Goal: Answer question/provide support

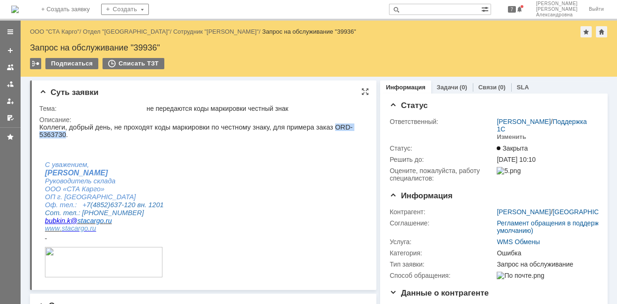
click at [346, 128] on p "Коллеги, добрый день, не проходят коды маркировки по честному знаку, для пример…" at bounding box center [199, 130] width 321 height 15
drag, startPoint x: 350, startPoint y: 129, endPoint x: 313, endPoint y: 128, distance: 37.0
click at [313, 128] on p "Коллеги, добрый день, не проходят коды маркировки по честному знаку, для пример…" at bounding box center [199, 130] width 321 height 15
copy p "ORD-5363730"
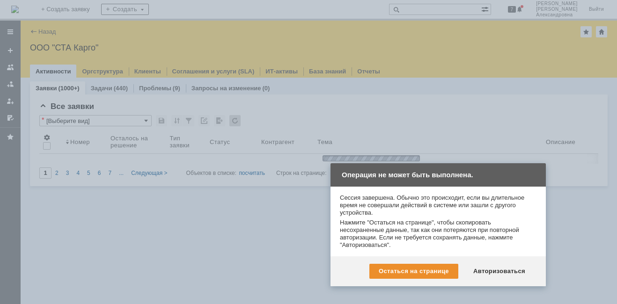
click at [479, 275] on div "Авторизоваться" at bounding box center [499, 271] width 71 height 15
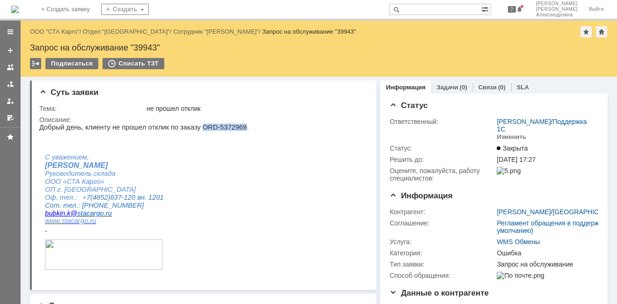
drag, startPoint x: 229, startPoint y: 130, endPoint x: 190, endPoint y: 124, distance: 38.8
click at [190, 124] on p "Добрый день, клиенту не прошел отклик по заказу ORD-5372969." at bounding box center [143, 126] width 209 height 7
copy p "ORD-5372969"
